Goal: Ask a question

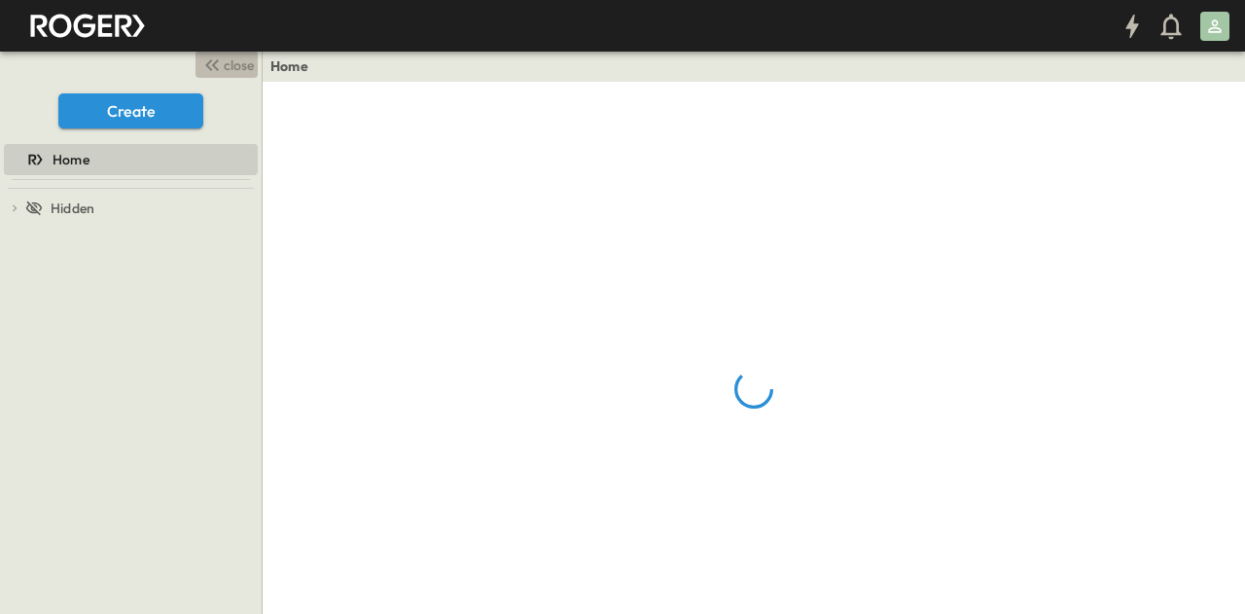
click at [243, 72] on span "close" at bounding box center [239, 64] width 30 height 19
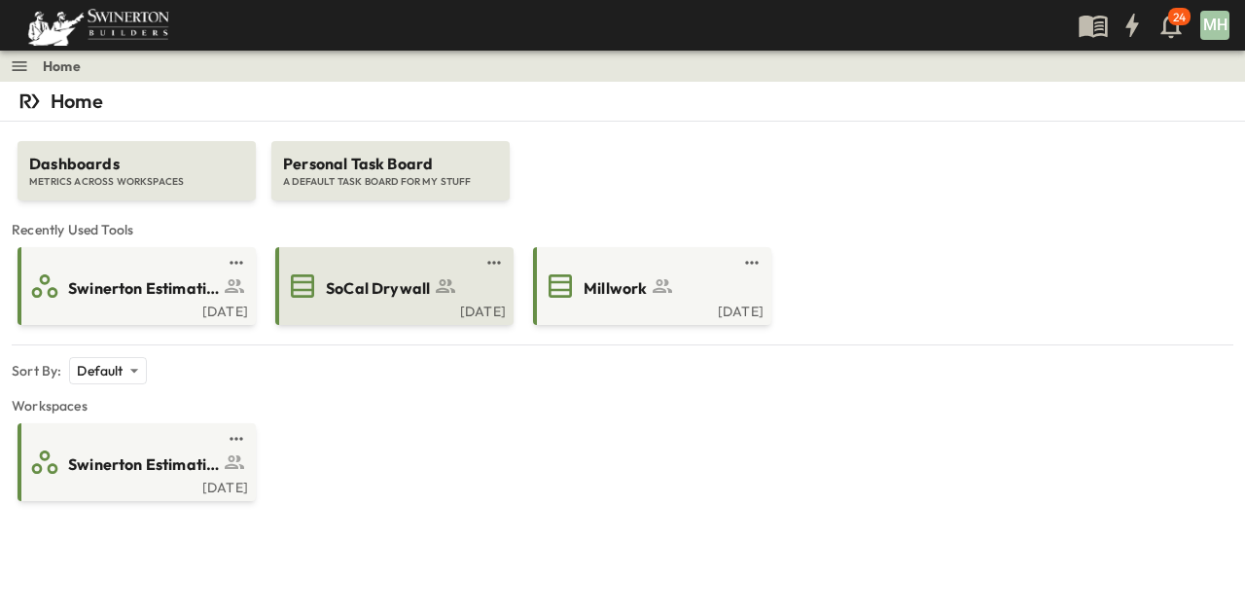
click at [440, 302] on div "[DATE]" at bounding box center [392, 309] width 227 height 16
